Goal: Task Accomplishment & Management: Use online tool/utility

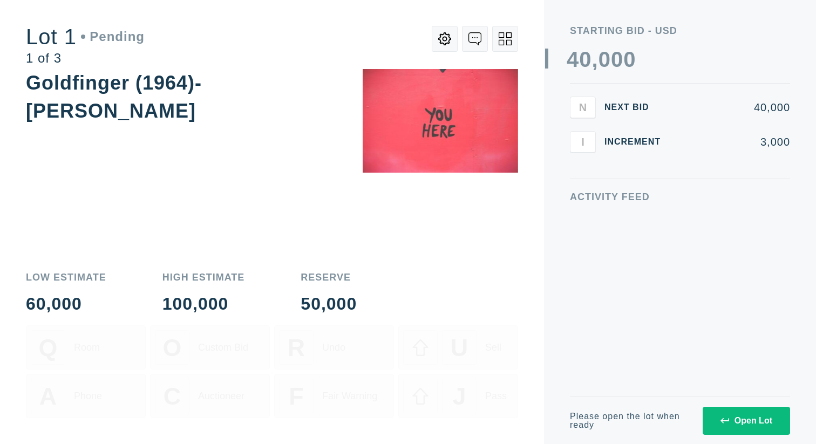
click at [750, 420] on div "Open Lot" at bounding box center [747, 421] width 52 height 10
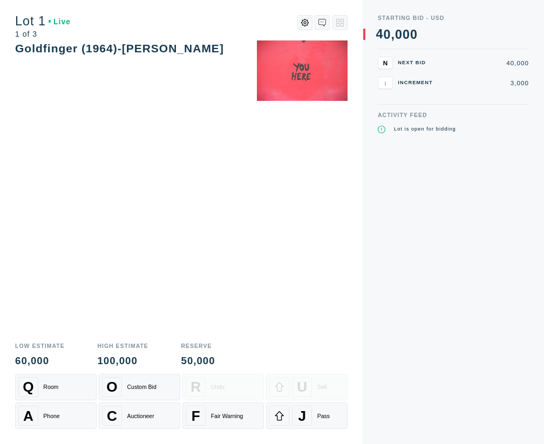
click at [425, 288] on div "Activity Feed Lot is open for bidding" at bounding box center [453, 278] width 151 height 332
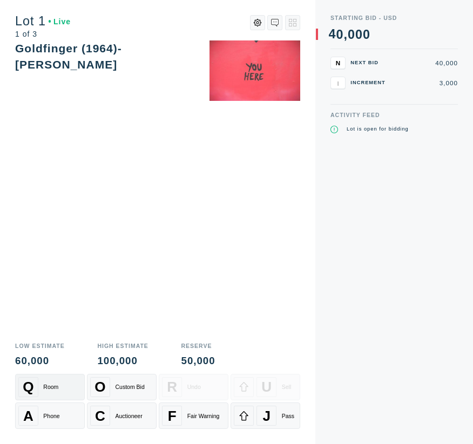
click at [48, 383] on div "Q Room" at bounding box center [49, 387] width 63 height 20
click at [63, 411] on div "A Phone" at bounding box center [49, 416] width 63 height 20
click at [120, 417] on div "Auctioneer" at bounding box center [128, 416] width 27 height 6
click at [52, 396] on div "Q Room" at bounding box center [49, 387] width 63 height 20
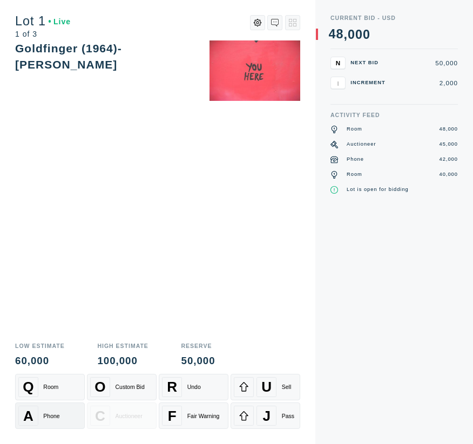
click at [57, 411] on div "A Phone" at bounding box center [49, 416] width 63 height 20
click at [56, 410] on div "A Phone" at bounding box center [49, 416] width 63 height 20
click at [53, 386] on div "Room" at bounding box center [50, 387] width 15 height 6
click at [275, 417] on div "J" at bounding box center [266, 416] width 20 height 20
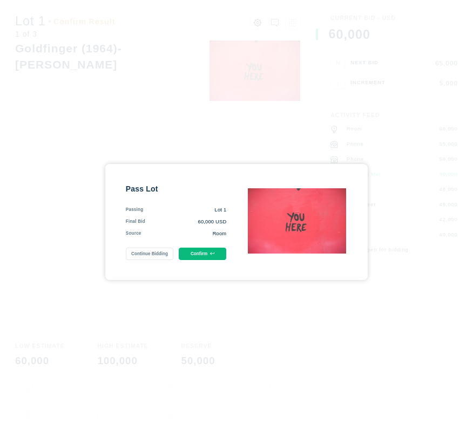
click at [200, 254] on button "Confirm" at bounding box center [203, 254] width 48 height 12
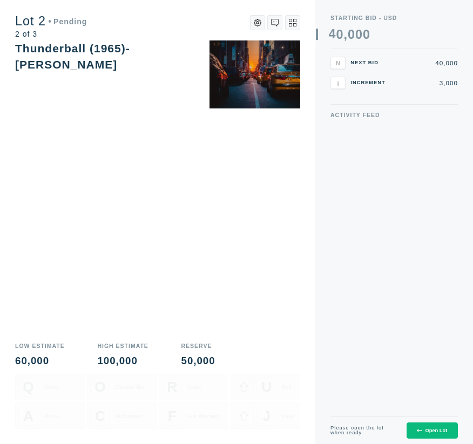
click at [431, 430] on div "Open Lot" at bounding box center [432, 430] width 30 height 5
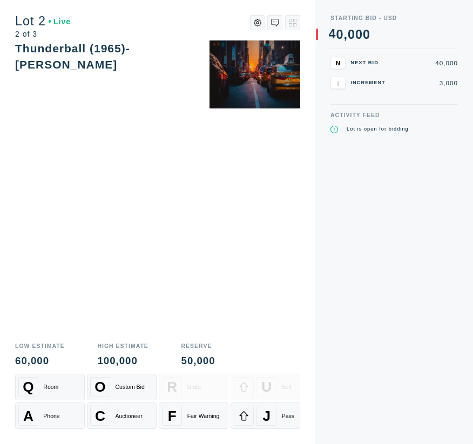
click at [251, 28] on button at bounding box center [257, 22] width 15 height 15
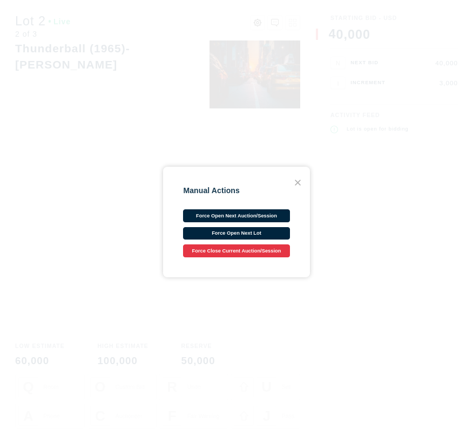
click at [299, 180] on icon at bounding box center [297, 182] width 5 height 5
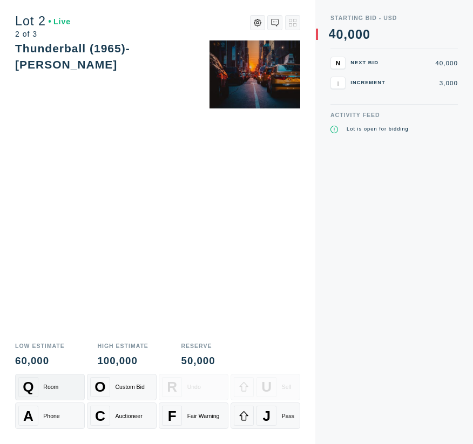
click at [54, 380] on div "Q Room" at bounding box center [49, 387] width 63 height 20
click at [73, 418] on div "A Phone" at bounding box center [49, 416] width 63 height 20
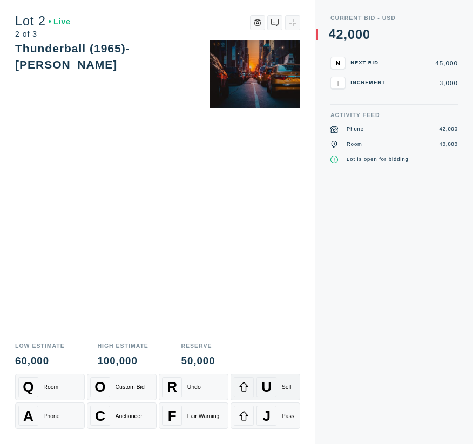
click at [272, 384] on div "U" at bounding box center [266, 387] width 20 height 20
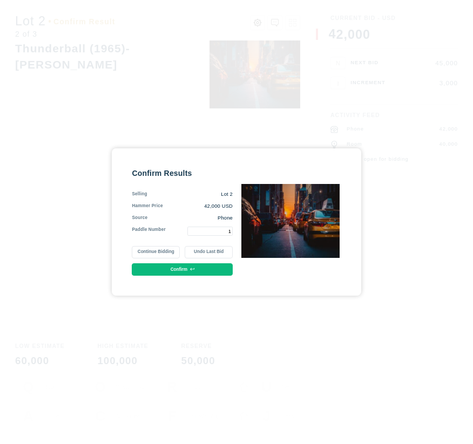
type input "1"
click at [192, 268] on icon at bounding box center [192, 269] width 4 height 4
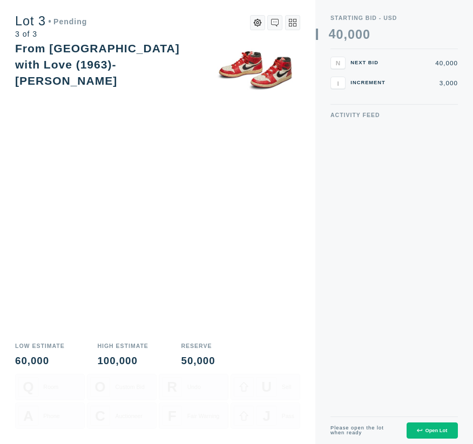
click at [294, 19] on icon at bounding box center [293, 23] width 8 height 8
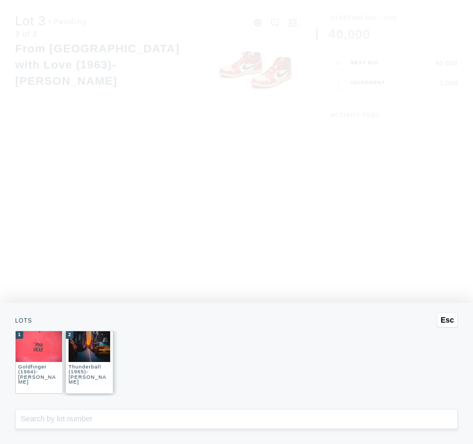
click at [86, 353] on img at bounding box center [89, 347] width 41 height 31
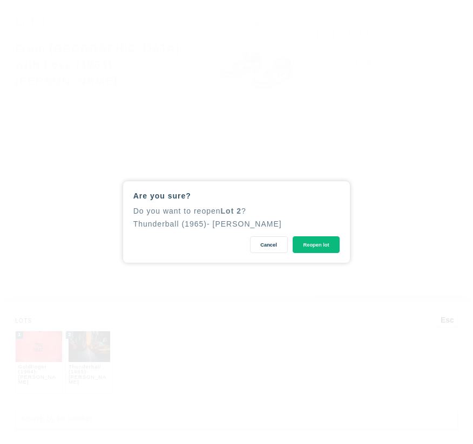
click at [320, 237] on button "Reopen lot" at bounding box center [317, 245] width 48 height 17
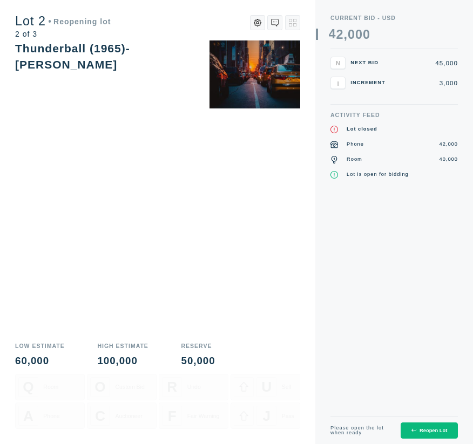
click at [437, 433] on div "Reopen Lot" at bounding box center [429, 430] width 36 height 5
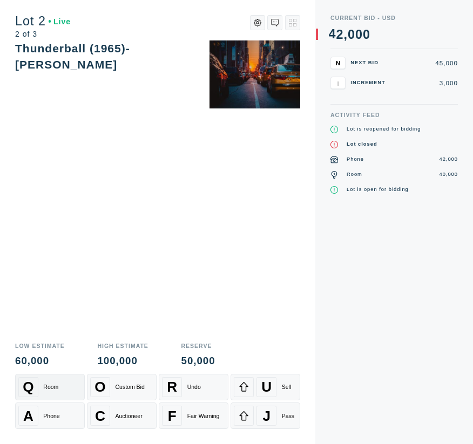
click at [41, 390] on div "Q Room" at bounding box center [49, 387] width 63 height 20
click at [56, 413] on div "Phone" at bounding box center [51, 416] width 16 height 6
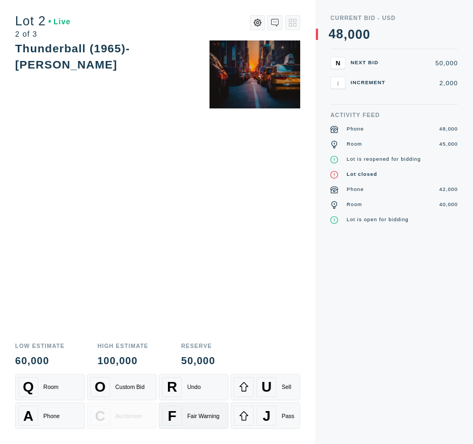
click at [198, 409] on div "F Fair Warning" at bounding box center [193, 416] width 63 height 20
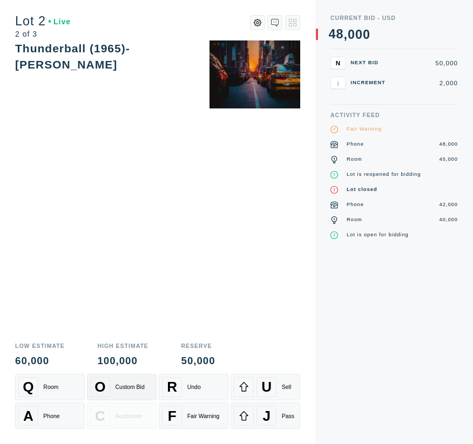
click at [142, 380] on div "O Custom Bid" at bounding box center [121, 387] width 63 height 20
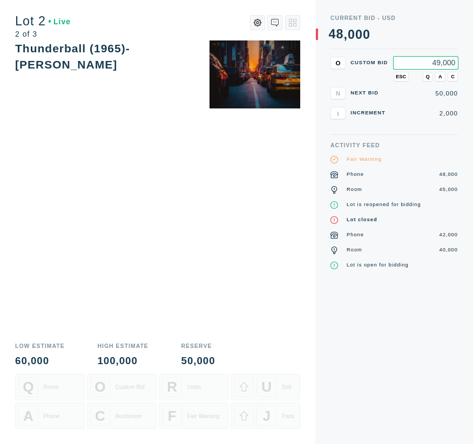
type input "49,000"
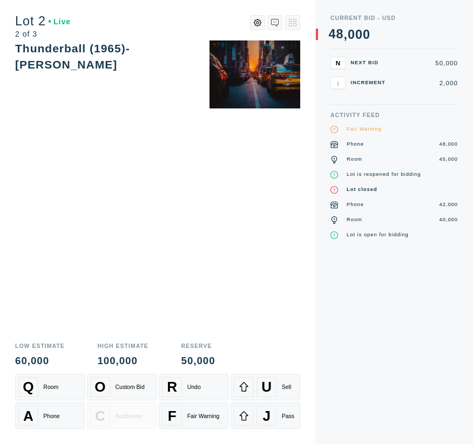
click at [271, 15] on button at bounding box center [274, 22] width 15 height 15
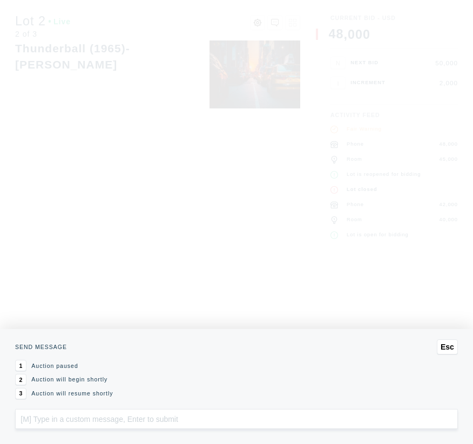
click at [58, 419] on input "text" at bounding box center [236, 419] width 443 height 20
type input "Cowabunga"
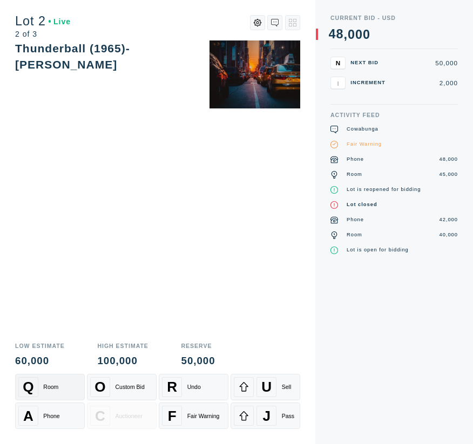
click at [68, 381] on div "Q Room" at bounding box center [49, 387] width 63 height 20
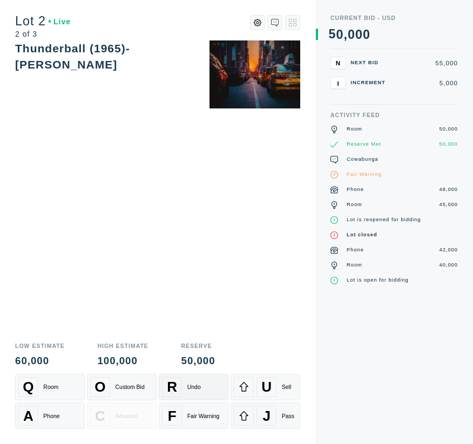
click at [194, 393] on div "R Undo" at bounding box center [193, 387] width 63 height 20
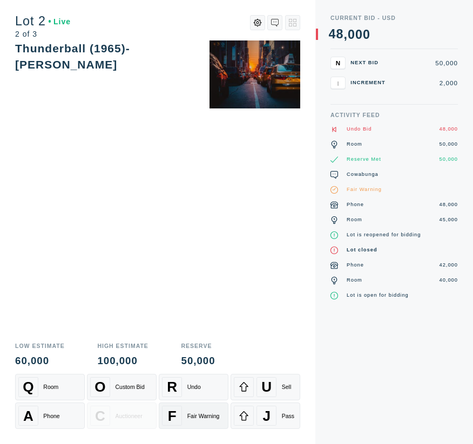
click at [170, 419] on span "F" at bounding box center [172, 416] width 9 height 17
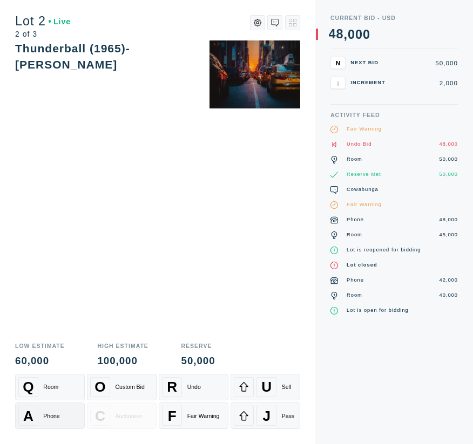
click at [51, 416] on div "Phone" at bounding box center [51, 416] width 16 height 6
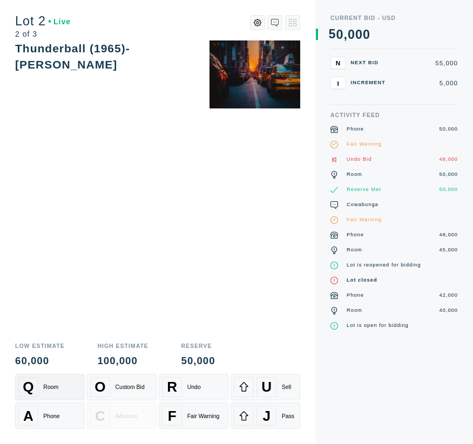
click at [53, 390] on div "Room" at bounding box center [50, 387] width 15 height 6
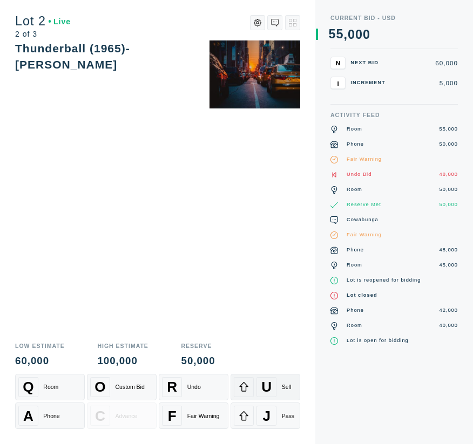
click at [279, 396] on div "U Sell" at bounding box center [265, 387] width 63 height 20
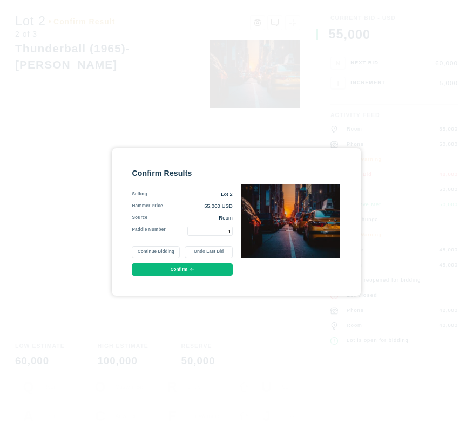
type input "1"
click at [210, 269] on button "Confirm" at bounding box center [182, 270] width 101 height 12
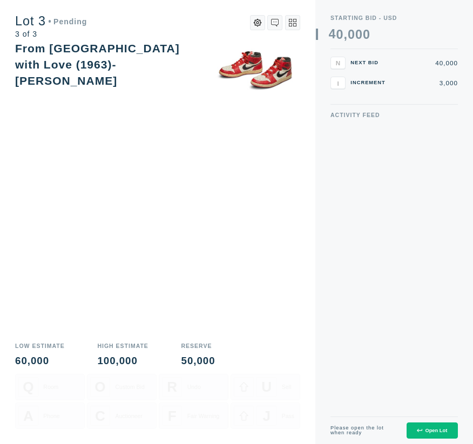
click at [443, 429] on div "Open Lot" at bounding box center [432, 430] width 30 height 5
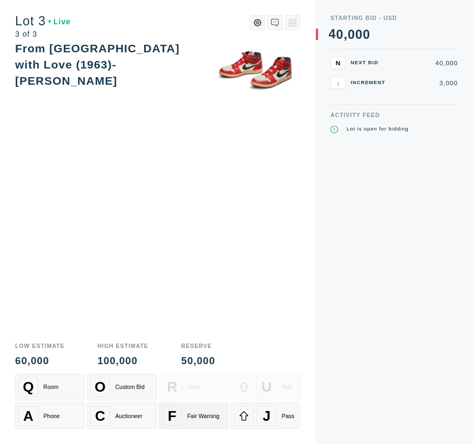
click at [201, 415] on div "Fair Warning" at bounding box center [203, 416] width 32 height 6
click at [135, 414] on div "Auctioneer" at bounding box center [128, 416] width 27 height 6
click at [285, 412] on div "J Pass" at bounding box center [265, 416] width 63 height 20
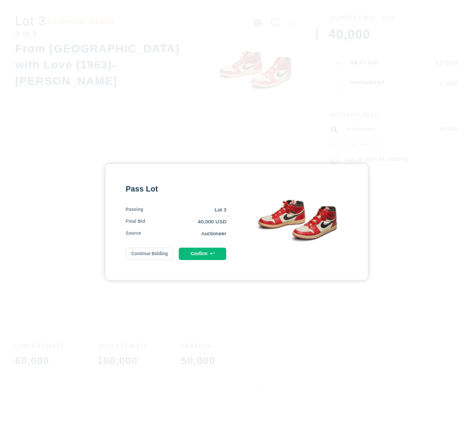
click at [209, 254] on button "Confirm" at bounding box center [203, 254] width 48 height 12
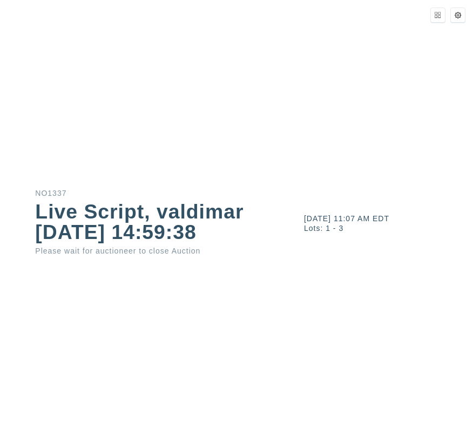
click at [409, 252] on div "[DATE] 11:07 AM EDT Lots: 1 - 3" at bounding box center [378, 222] width 189 height 444
